Goal: Complete application form

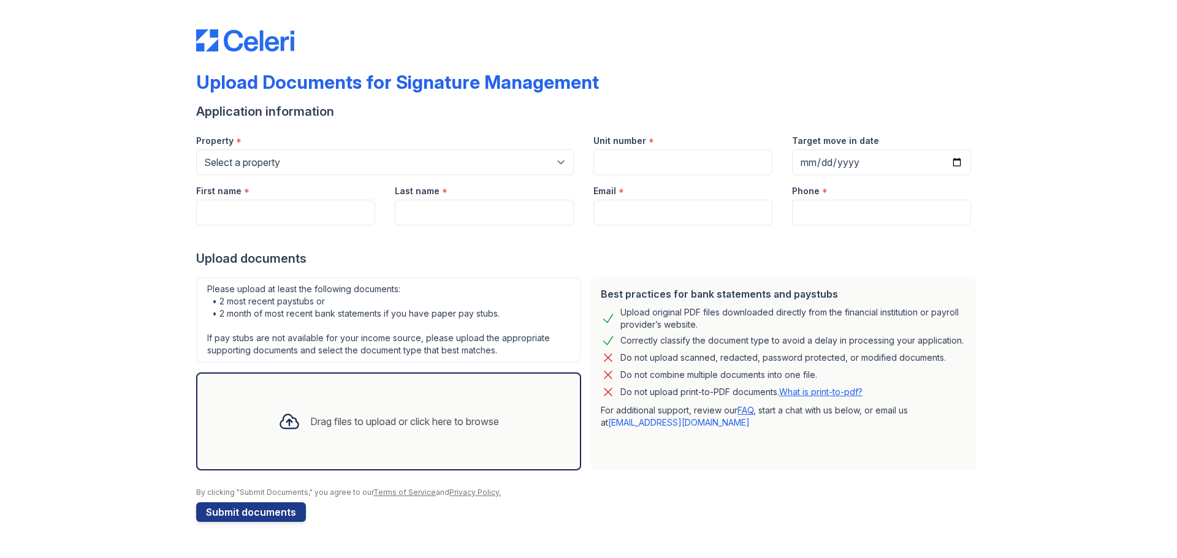
select select "4660"
click at [196, 150] on select "Select a property [GEOGRAPHIC_DATA] Elevate Townhomes Habitat At DTLV Namaste A…" at bounding box center [385, 163] width 378 height 26
drag, startPoint x: 696, startPoint y: 164, endPoint x: 698, endPoint y: 170, distance: 7.2
click at [694, 164] on input "Unit number" at bounding box center [682, 163] width 179 height 26
type input "224"
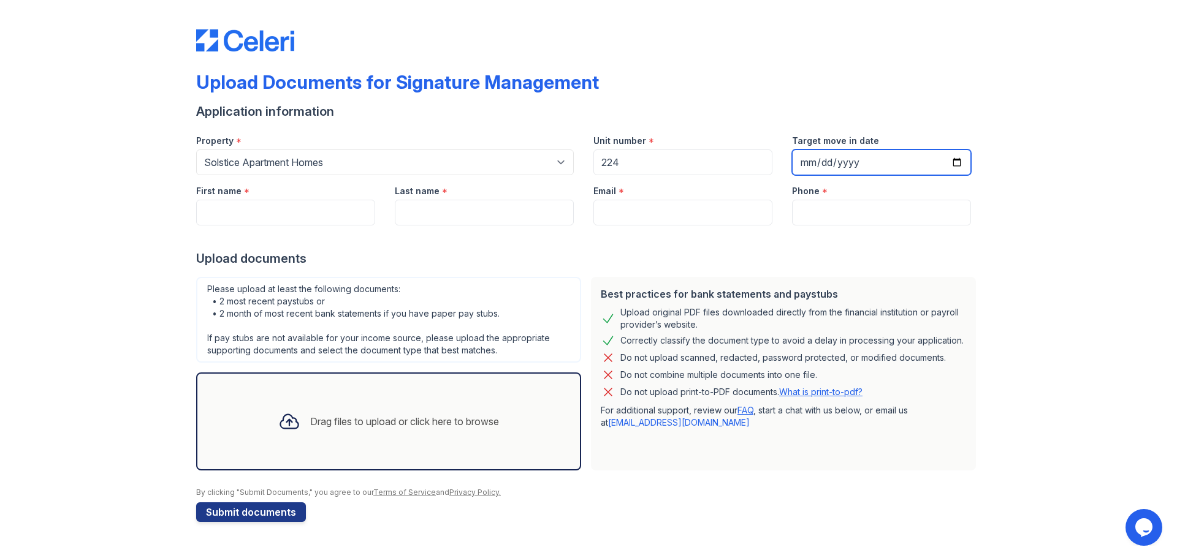
click at [829, 162] on input "Target move in date" at bounding box center [881, 163] width 179 height 26
click at [957, 162] on input "Target move in date" at bounding box center [881, 163] width 179 height 26
type input "[DATE]"
click at [327, 433] on div "Drag files to upload or click here to browse" at bounding box center [388, 422] width 240 height 42
click at [283, 423] on icon at bounding box center [289, 422] width 22 height 22
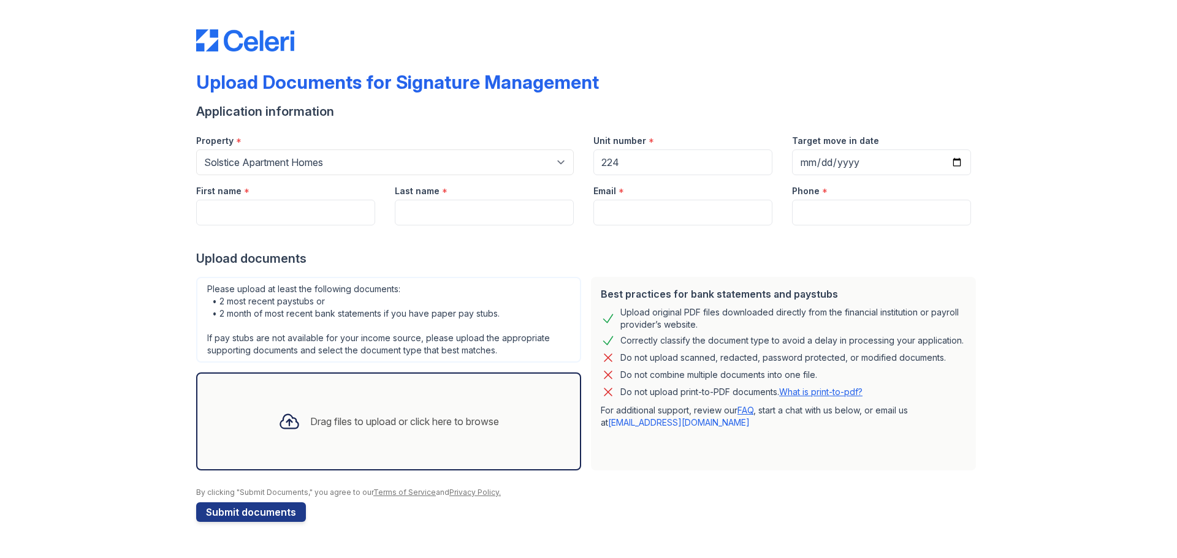
click at [283, 423] on icon at bounding box center [289, 422] width 22 height 22
click at [284, 424] on icon at bounding box center [289, 422] width 22 height 22
click at [311, 404] on div "Drag files to upload or click here to browse" at bounding box center [388, 422] width 240 height 42
click at [290, 424] on icon at bounding box center [289, 422] width 22 height 22
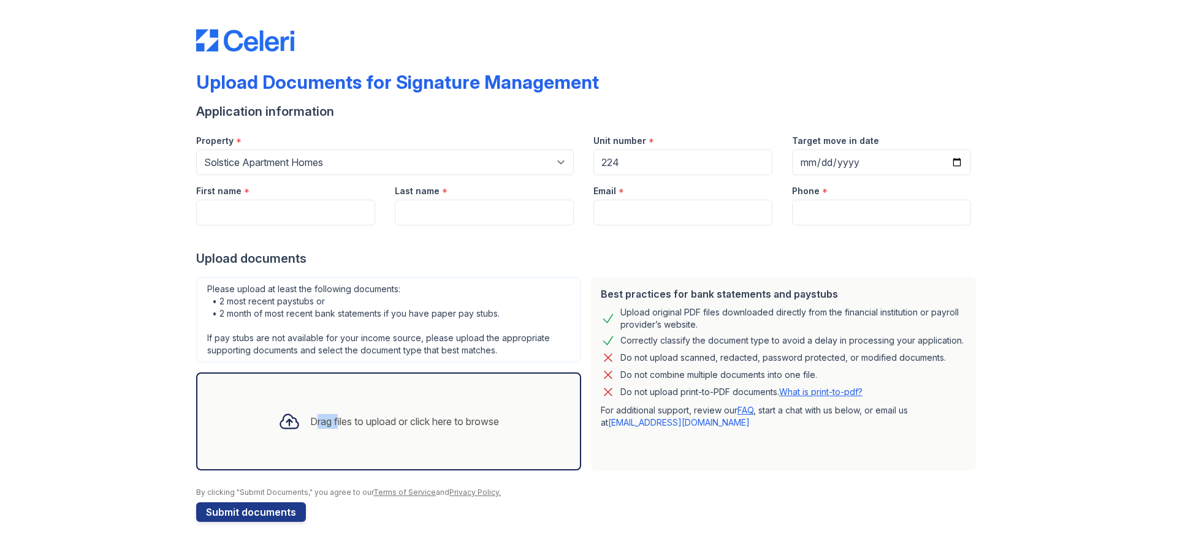
click at [290, 424] on icon at bounding box center [289, 422] width 22 height 22
click at [291, 424] on icon at bounding box center [289, 422] width 22 height 22
drag, startPoint x: 343, startPoint y: 436, endPoint x: 340, endPoint y: 430, distance: 6.9
click at [340, 433] on div "Drag files to upload or click here to browse" at bounding box center [388, 422] width 240 height 42
click at [343, 430] on div "Drag files to upload or click here to browse" at bounding box center [388, 422] width 240 height 42
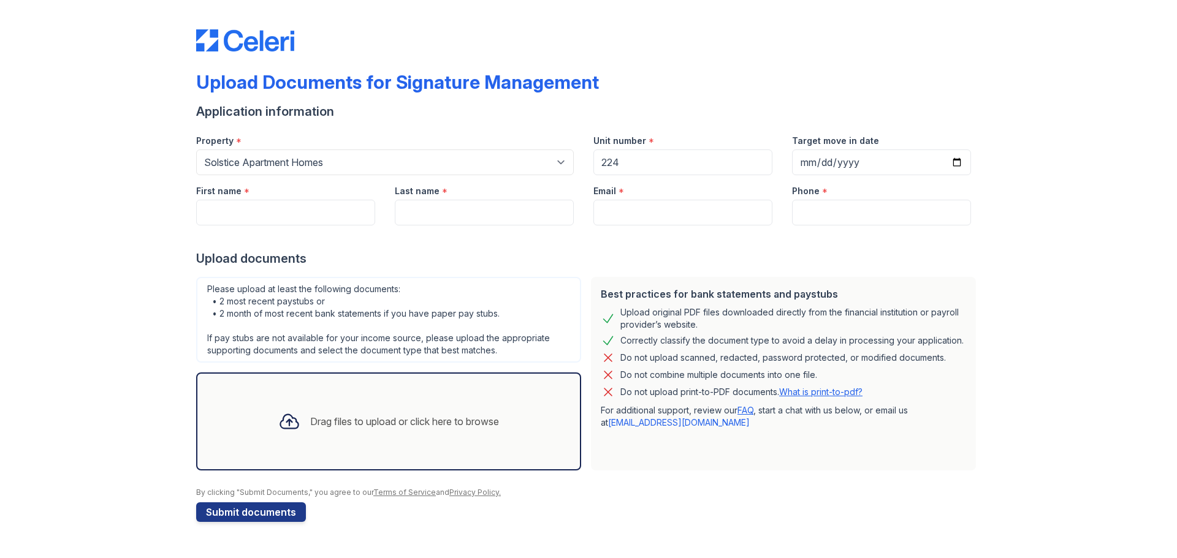
click at [355, 428] on div "Drag files to upload or click here to browse" at bounding box center [404, 421] width 189 height 15
click at [361, 425] on div "Drag files to upload or click here to browse" at bounding box center [404, 421] width 189 height 15
click at [311, 416] on div "Drag files to upload or click here to browse" at bounding box center [404, 421] width 189 height 15
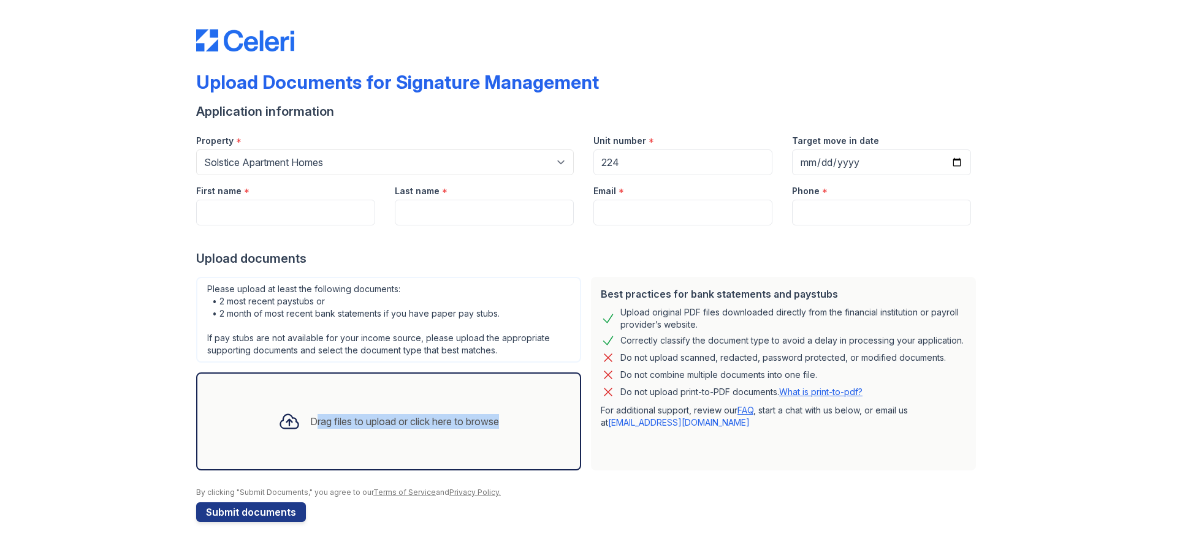
click at [311, 416] on div "Drag files to upload or click here to browse" at bounding box center [404, 421] width 189 height 15
click at [290, 424] on icon at bounding box center [289, 422] width 22 height 22
click at [290, 423] on icon at bounding box center [289, 422] width 22 height 22
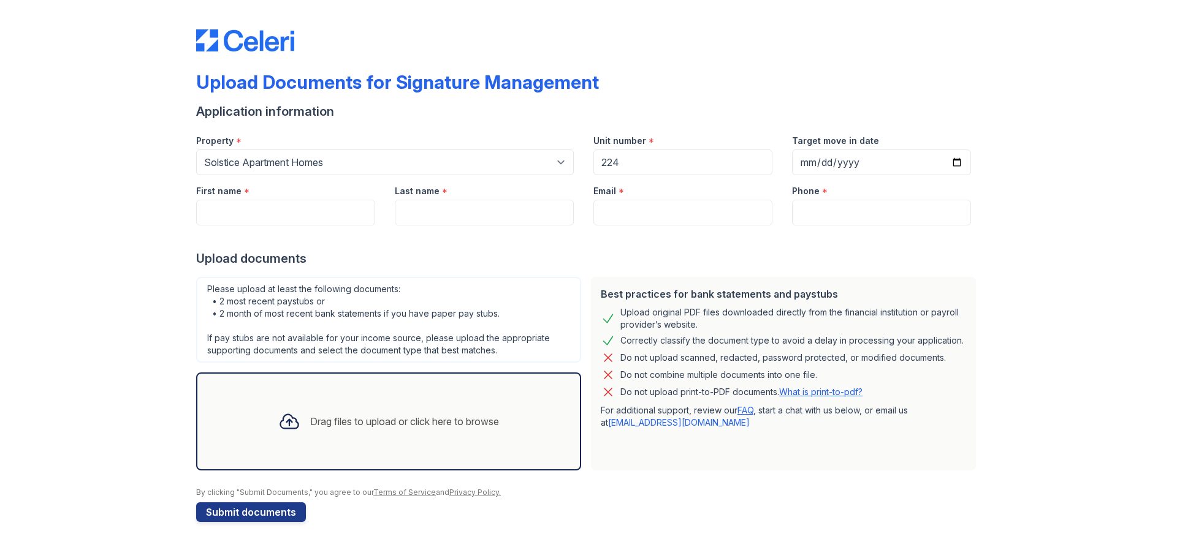
click at [295, 421] on icon at bounding box center [289, 422] width 22 height 22
click at [287, 422] on icon at bounding box center [289, 422] width 18 height 14
click at [360, 413] on div "Drag files to upload or click here to browse" at bounding box center [388, 422] width 240 height 42
click at [446, 419] on div "Drag files to upload or click here to browse" at bounding box center [404, 421] width 189 height 15
click at [459, 419] on div "Drag files to upload or click here to browse" at bounding box center [404, 421] width 189 height 15
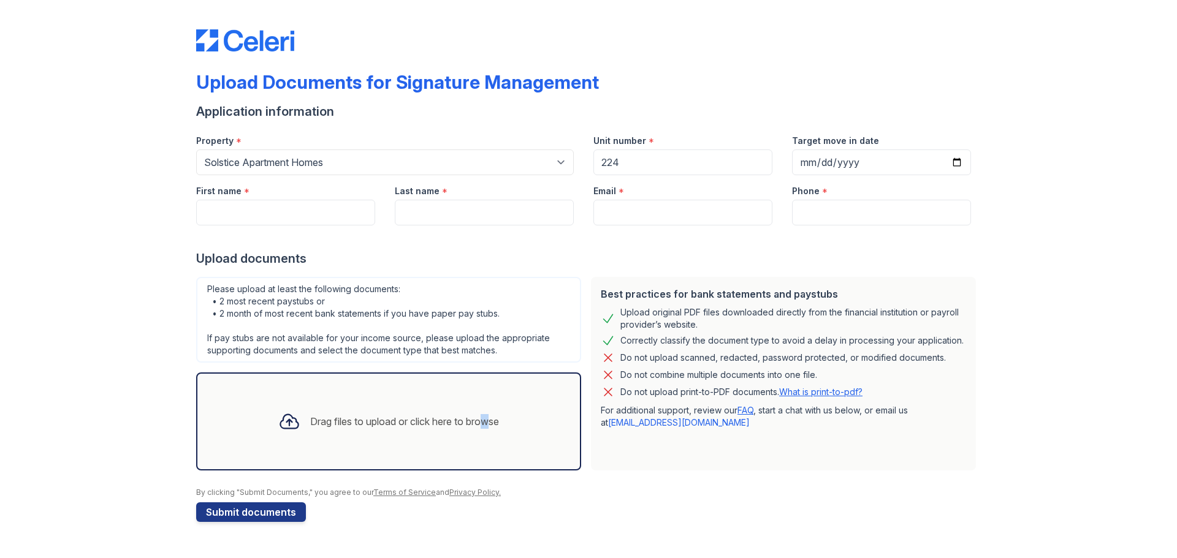
click at [482, 417] on div "Drag files to upload or click here to browse" at bounding box center [404, 421] width 189 height 15
click at [420, 417] on div "Drag files to upload or click here to browse" at bounding box center [404, 421] width 189 height 15
click at [439, 418] on div "Drag files to upload or click here to browse" at bounding box center [404, 421] width 189 height 15
click at [440, 420] on div "Drag files to upload or click here to browse" at bounding box center [404, 421] width 189 height 15
click at [443, 421] on div "Drag files to upload or click here to browse" at bounding box center [404, 421] width 189 height 15
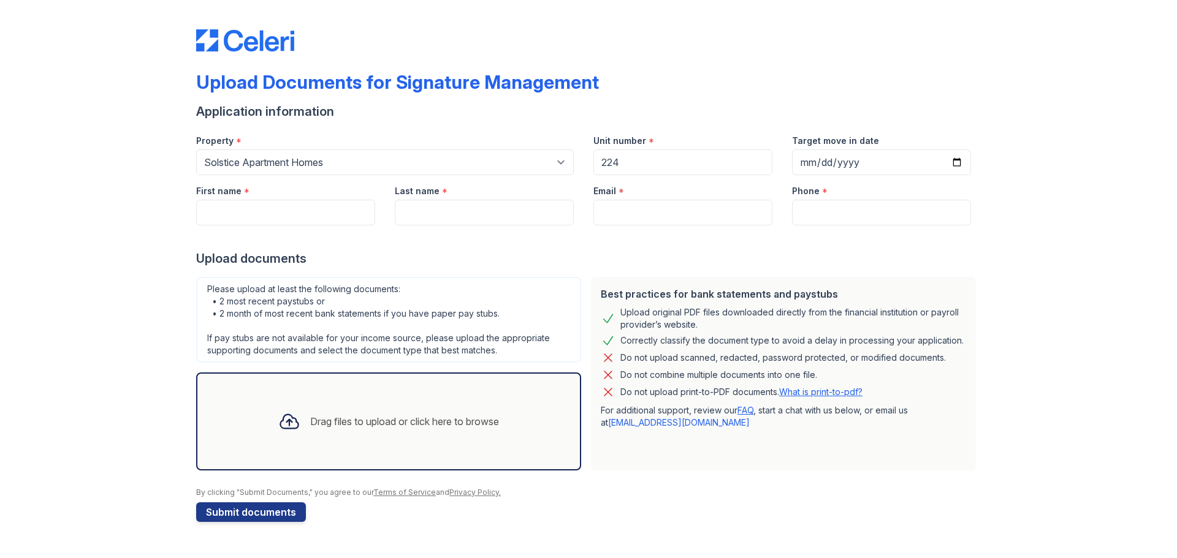
click at [338, 424] on div "Drag files to upload or click here to browse" at bounding box center [404, 421] width 189 height 15
click at [287, 416] on icon at bounding box center [289, 422] width 22 height 22
click at [285, 418] on icon at bounding box center [289, 422] width 22 height 22
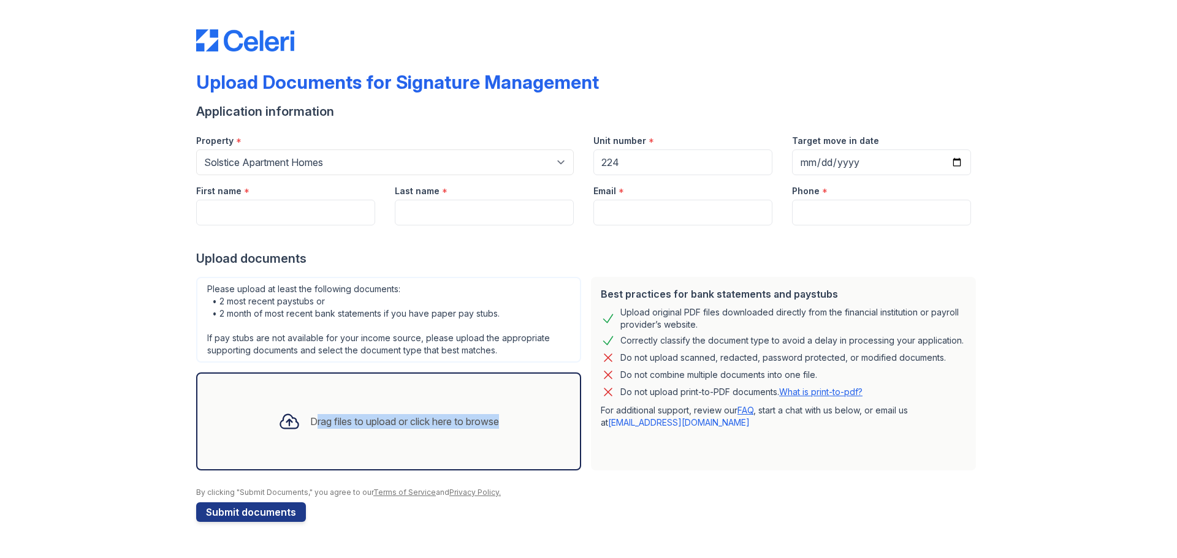
click at [422, 432] on div "Drag files to upload or click here to browse" at bounding box center [388, 422] width 240 height 42
click at [495, 398] on div "Drag files to upload or click here to browse" at bounding box center [388, 422] width 385 height 98
click at [480, 419] on div "Drag files to upload or click here to browse" at bounding box center [404, 421] width 189 height 15
